Goal: Information Seeking & Learning: Learn about a topic

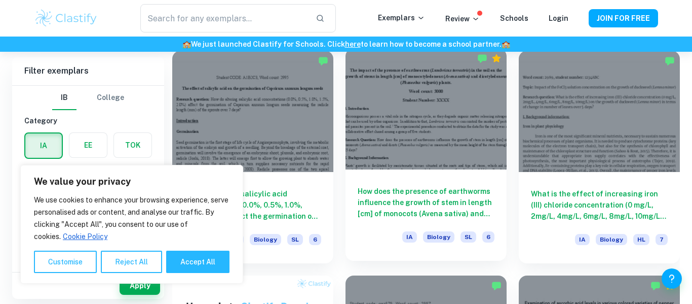
scroll to position [518, 0]
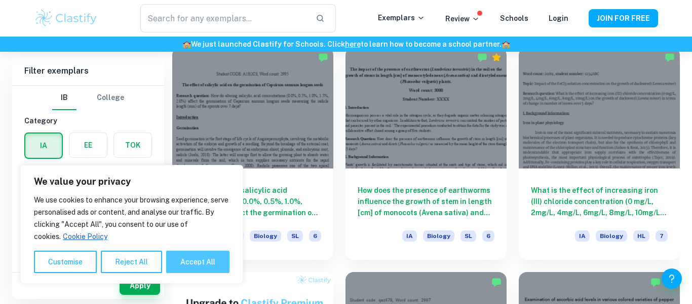
click at [195, 266] on button "Accept All" at bounding box center [197, 261] width 63 height 22
checkbox input "true"
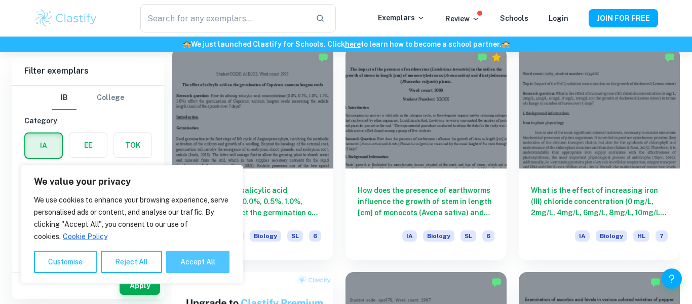
checkbox input "true"
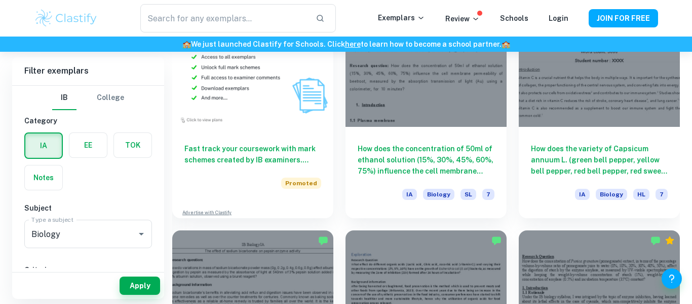
scroll to position [789, 0]
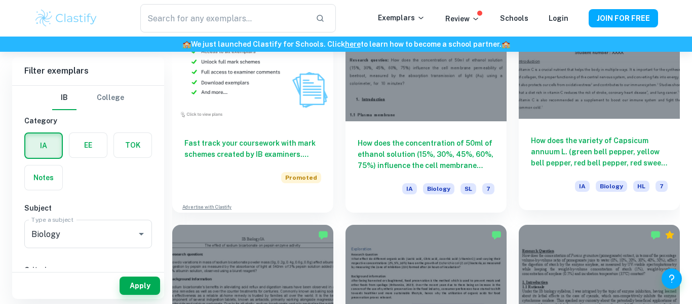
click at [559, 140] on h6 "How does the variety of Capsicum annuum L. (green bell pepper, yellow bell pepp…" at bounding box center [599, 151] width 137 height 33
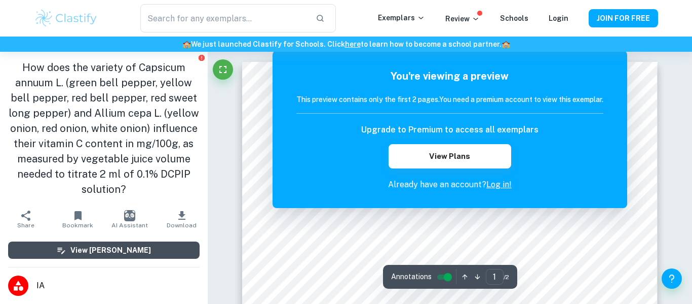
click at [169, 253] on button "View [PERSON_NAME]" at bounding box center [104, 249] width 192 height 17
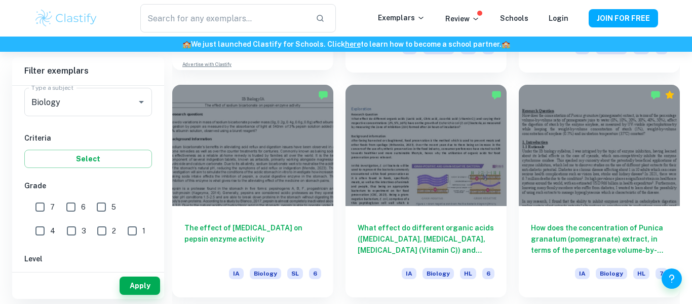
scroll to position [934, 0]
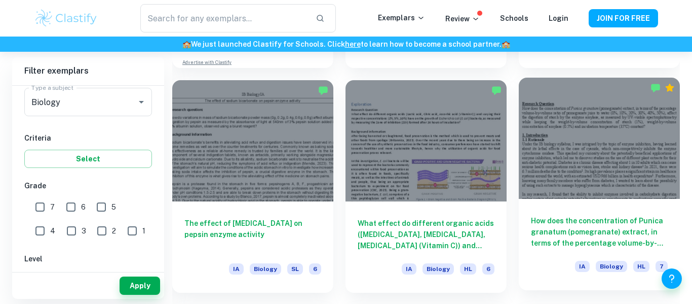
click at [574, 182] on div at bounding box center [599, 138] width 161 height 121
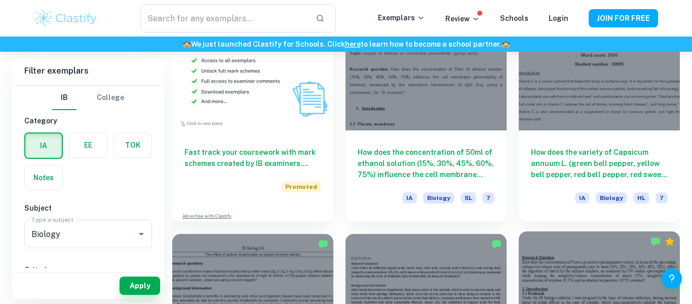
scroll to position [755, 0]
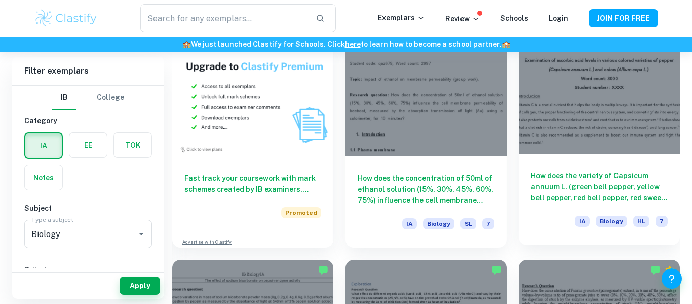
click at [622, 172] on h6 "How does the variety of Capsicum annuum L. (green bell pepper, yellow bell pepp…" at bounding box center [599, 186] width 137 height 33
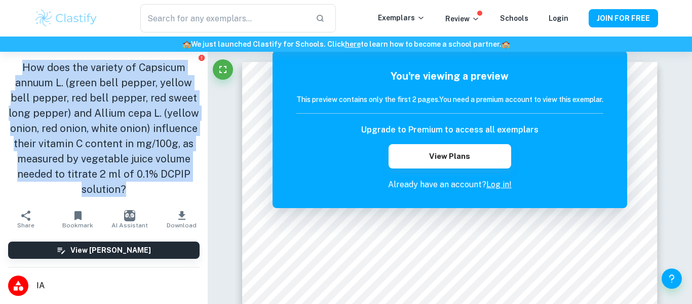
drag, startPoint x: 125, startPoint y: 190, endPoint x: 12, endPoint y: 69, distance: 165.3
click at [12, 69] on h1 "How does the variety of Capsicum annuum L. (green bell pepper, yellow bell pepp…" at bounding box center [104, 128] width 192 height 137
copy h1 "How does the variety of Capsicum annuum L. (green bell pepper, yellow bell pepp…"
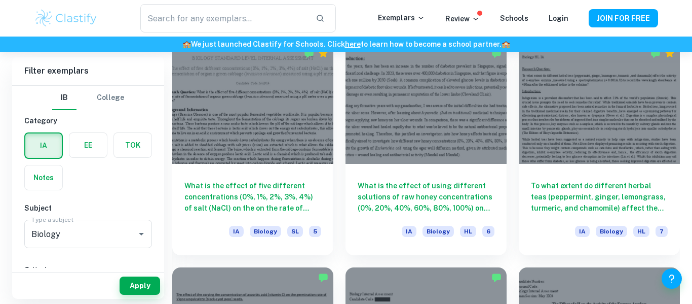
scroll to position [1196, 0]
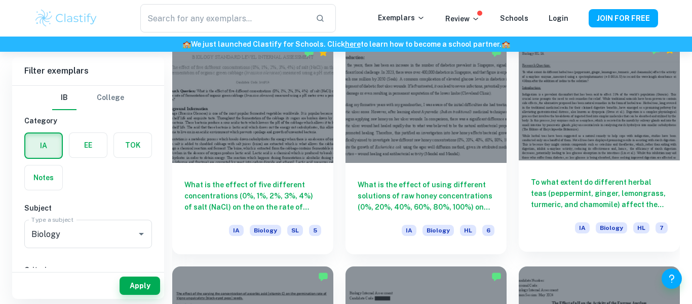
click at [577, 186] on h6 "To what extent do different herbal teas (peppermint, ginger, lemongrass, turmer…" at bounding box center [599, 192] width 137 height 33
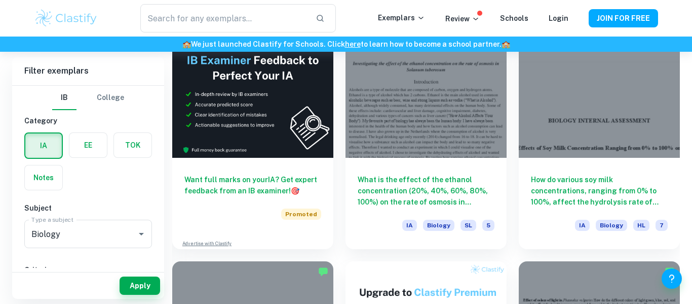
scroll to position [1654, 0]
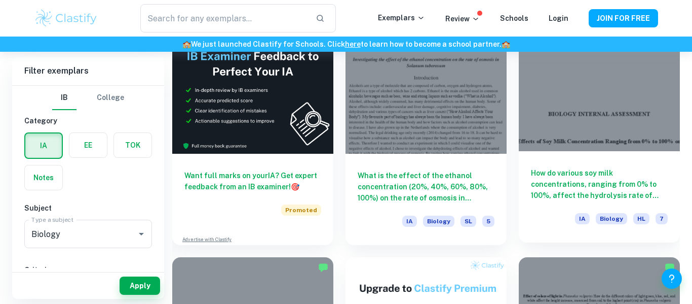
click at [551, 180] on h6 "How do various soy milk concentrations, ranging from 0% to 100%, affect the hyd…" at bounding box center [599, 183] width 137 height 33
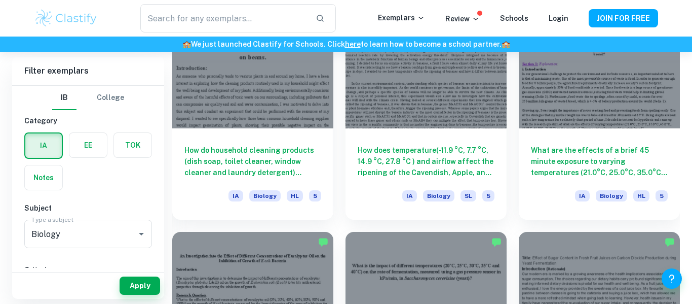
scroll to position [2129, 0]
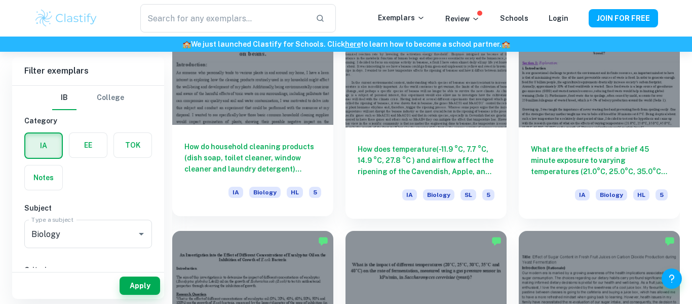
click at [245, 163] on h6 "How do household cleaning products (dish soap, toilet cleaner, window cleaner a…" at bounding box center [252, 157] width 137 height 33
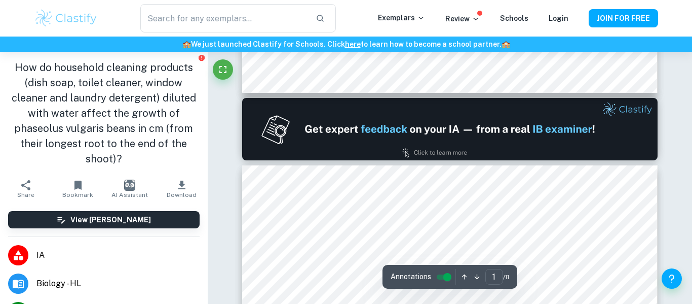
type input "2"
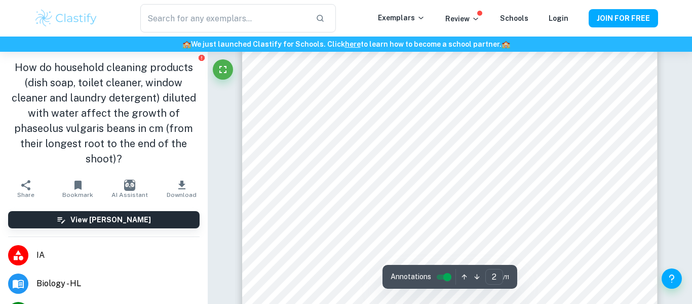
scroll to position [742, 0]
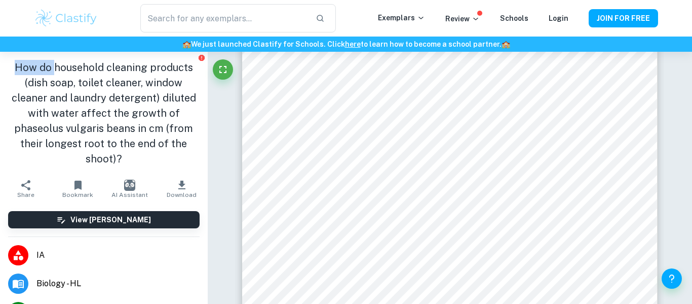
drag, startPoint x: 18, startPoint y: 67, endPoint x: 58, endPoint y: 66, distance: 39.5
click at [58, 66] on h1 "How do household cleaning products (dish soap, toilet cleaner, window cleaner a…" at bounding box center [104, 113] width 192 height 106
